Goal: Find specific page/section: Find specific page/section

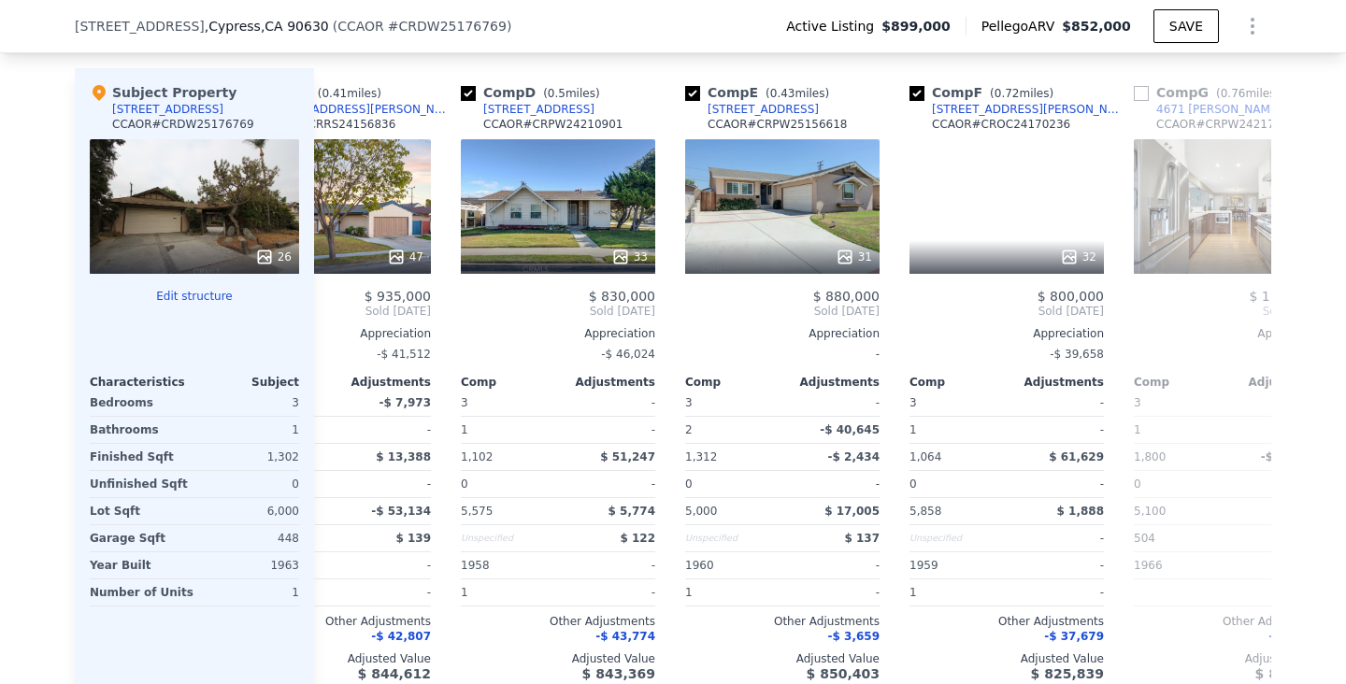
scroll to position [0, 554]
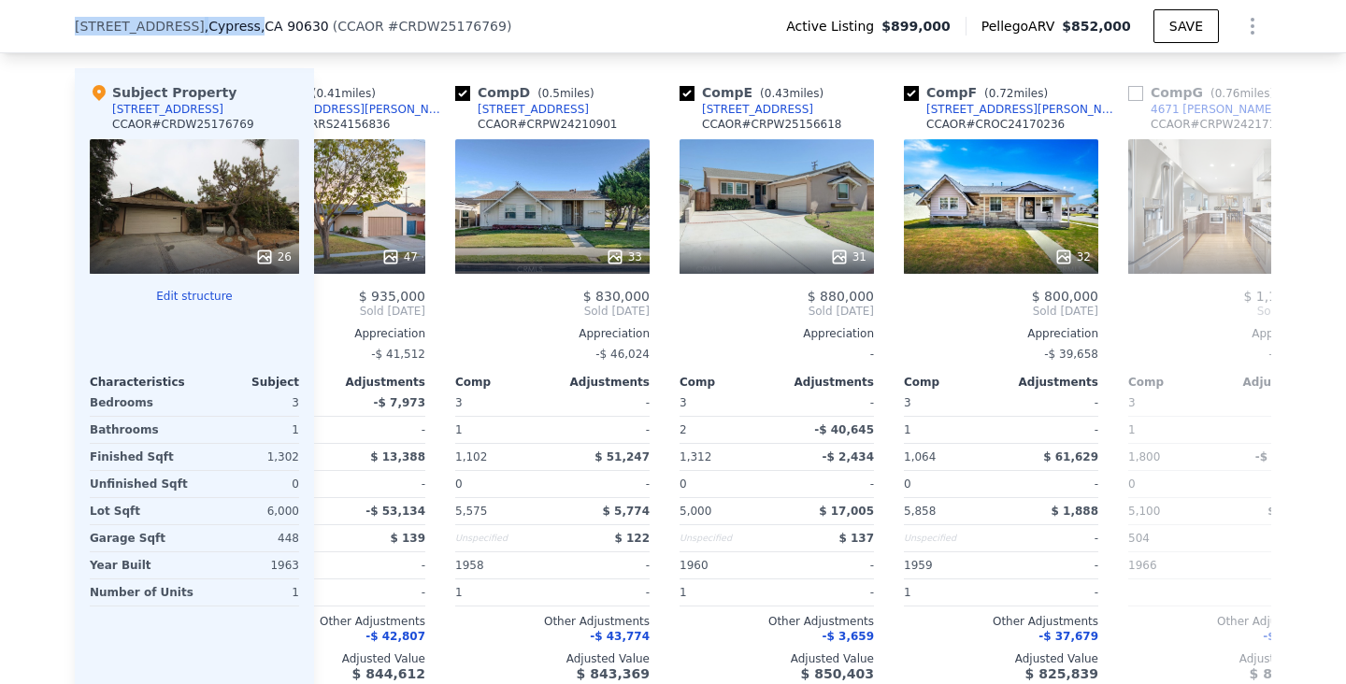
drag, startPoint x: 227, startPoint y: 28, endPoint x: 77, endPoint y: 28, distance: 150.5
click at [76, 28] on div "[STREET_ADDRESS]" at bounding box center [202, 26] width 254 height 19
copy div "[STREET_ADDRESS] ,"
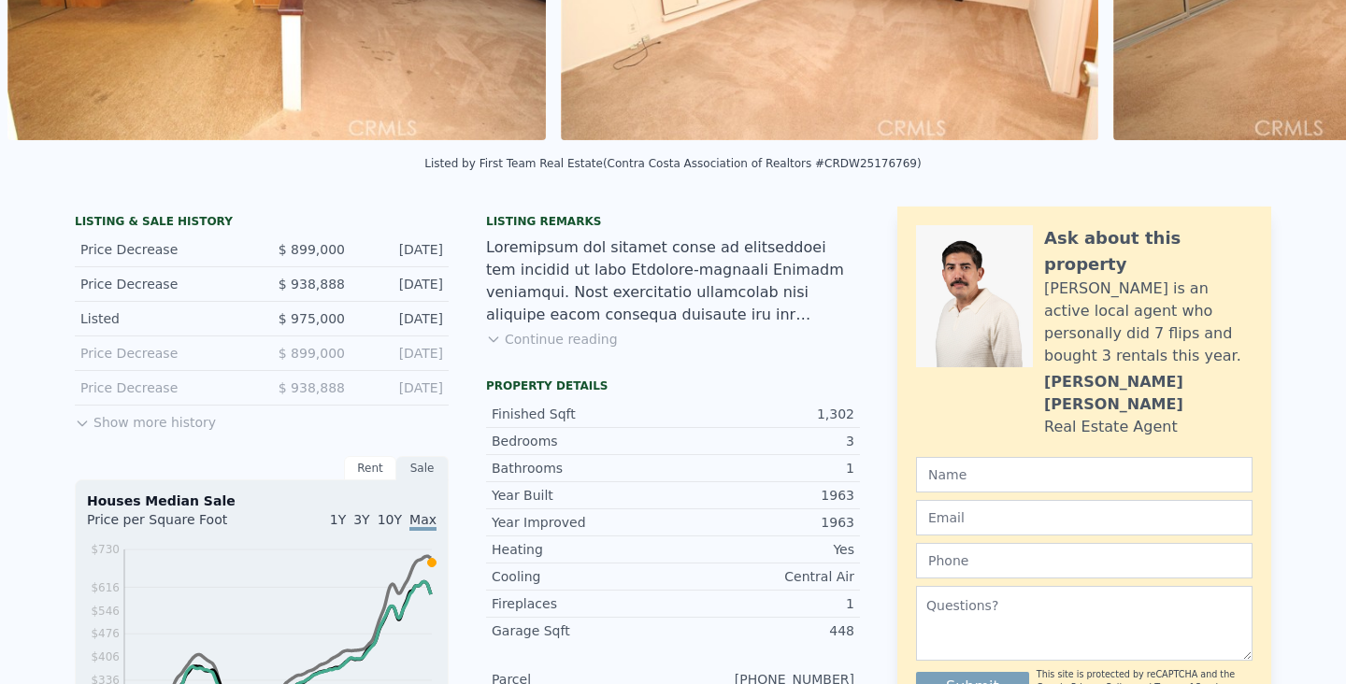
scroll to position [0, 0]
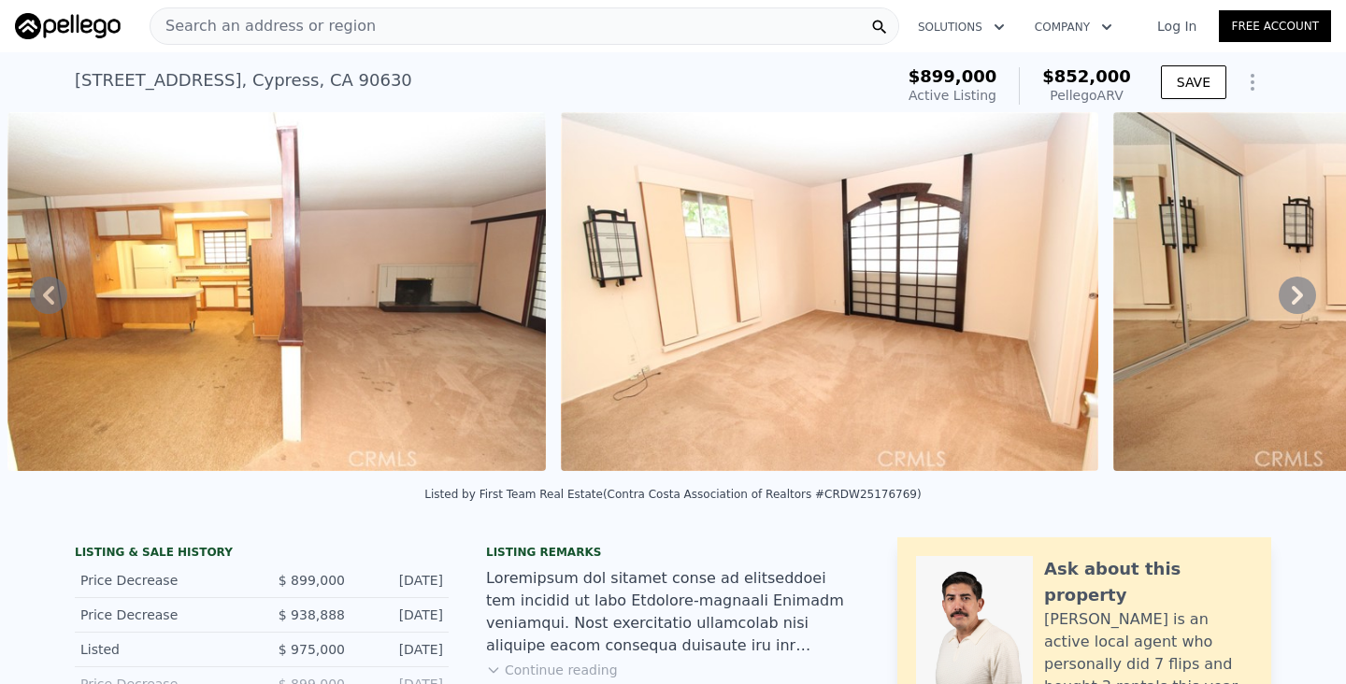
click at [455, 28] on div "Search an address or region" at bounding box center [525, 25] width 750 height 37
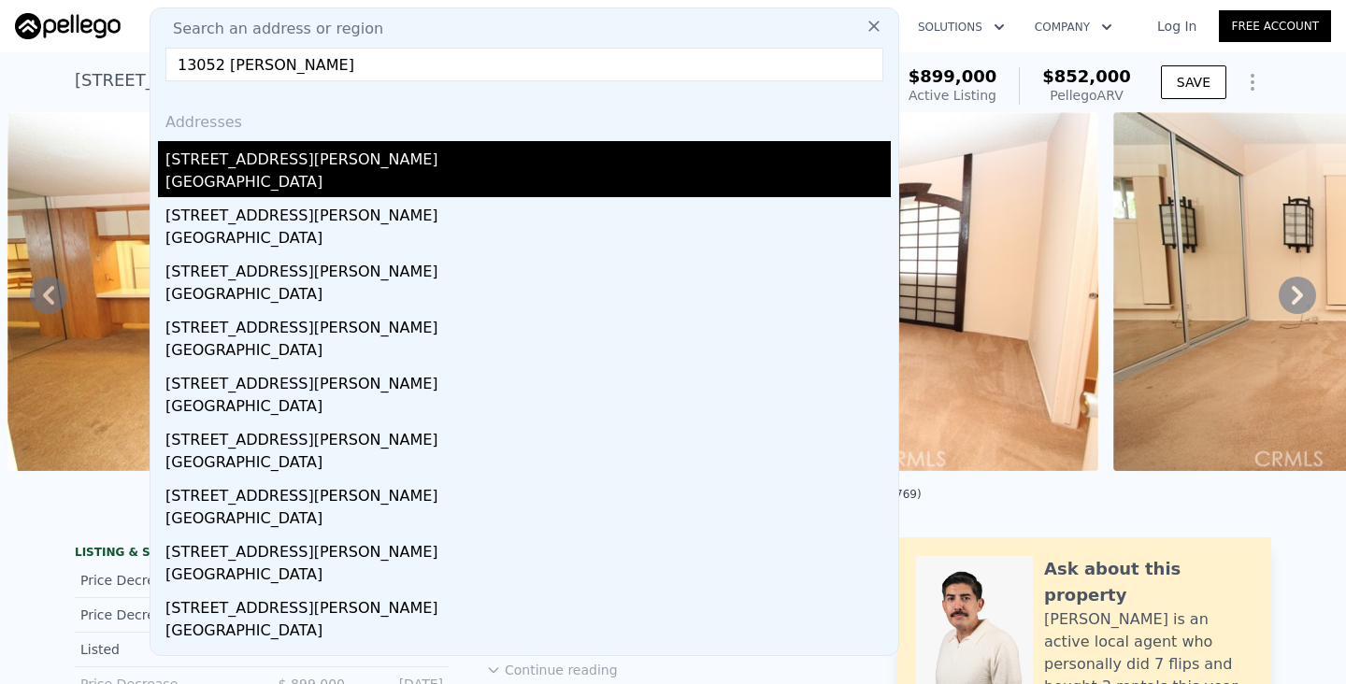
type input "13052 [PERSON_NAME]"
click at [222, 152] on div "[STREET_ADDRESS][PERSON_NAME]" at bounding box center [527, 156] width 725 height 30
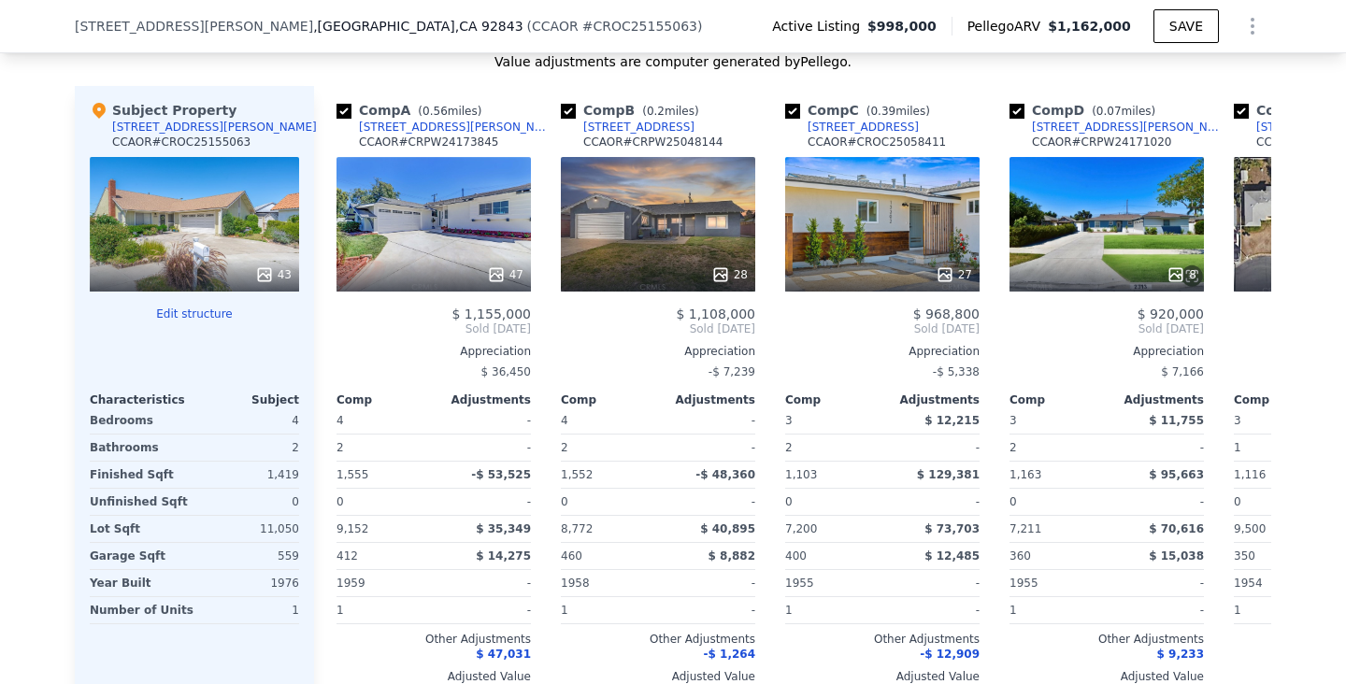
scroll to position [1887, 0]
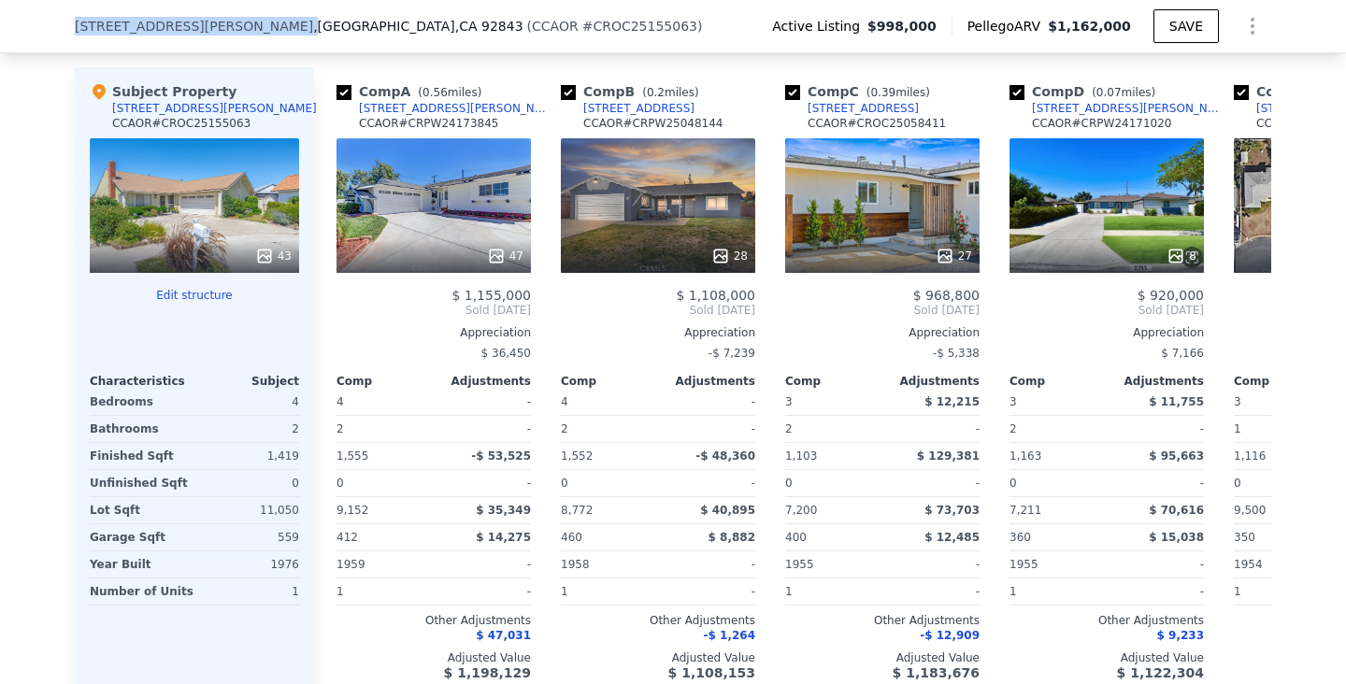
drag, startPoint x: 193, startPoint y: 24, endPoint x: 69, endPoint y: 27, distance: 124.3
click at [68, 27] on div "[STREET_ADDRESS][PERSON_NAME] ( CCAOR # CROC25155063 ) Active Listing $998,000 …" at bounding box center [673, 26] width 1346 height 53
copy span "[STREET_ADDRESS][PERSON_NAME]"
